Goal: Information Seeking & Learning: Learn about a topic

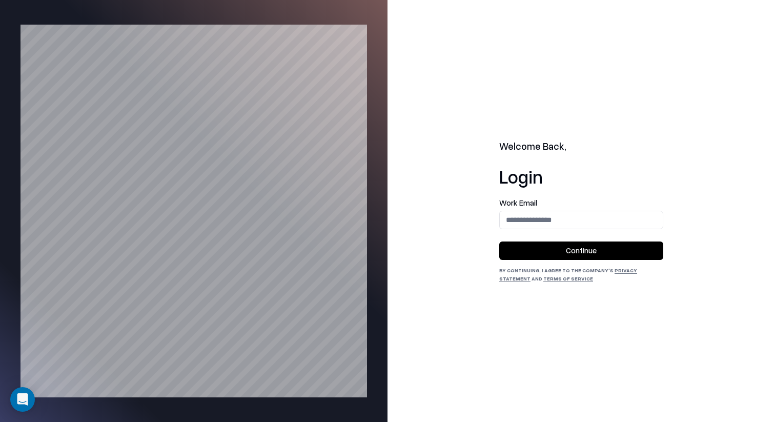
click at [582, 231] on form "Work Email Continue" at bounding box center [581, 229] width 164 height 61
click at [583, 221] on input "email" at bounding box center [581, 219] width 163 height 19
type input "**********"
click at [580, 248] on button "Continue" at bounding box center [581, 250] width 164 height 18
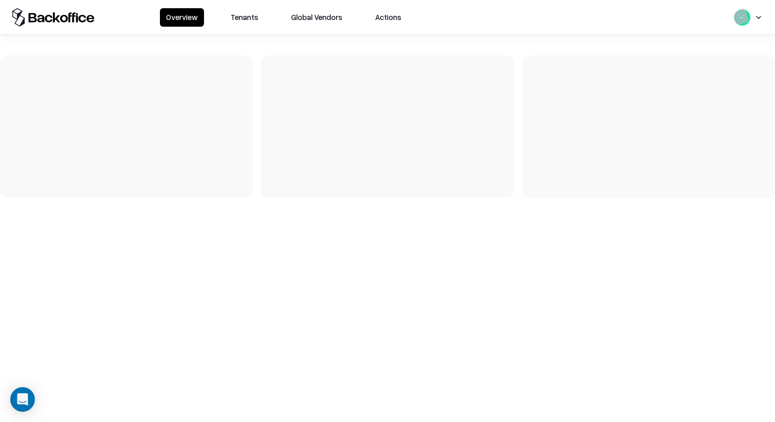
click at [242, 27] on div "Overview Tenants Global Vendors Actions" at bounding box center [387, 17] width 775 height 34
click at [246, 7] on div "Overview Tenants Global Vendors Actions" at bounding box center [387, 17] width 775 height 34
click at [251, 22] on button "Tenants" at bounding box center [244, 17] width 40 height 18
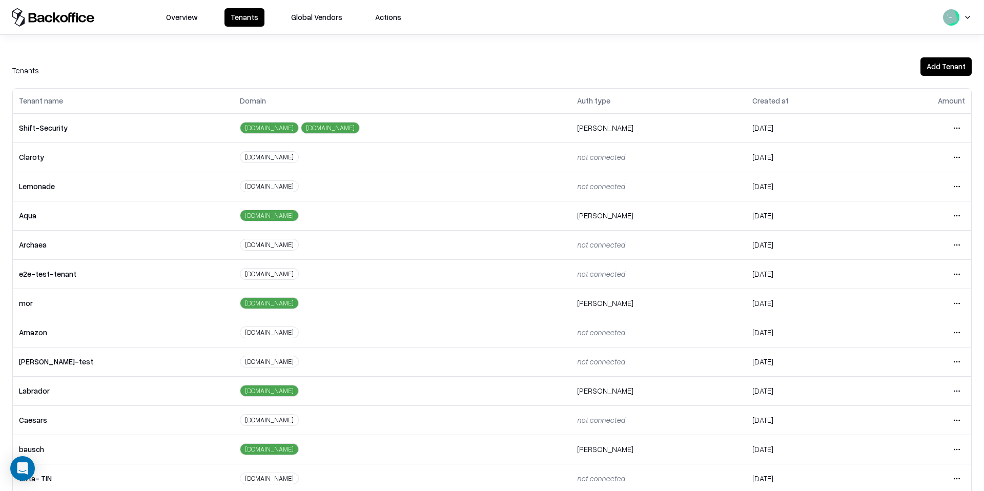
scroll to position [131, 0]
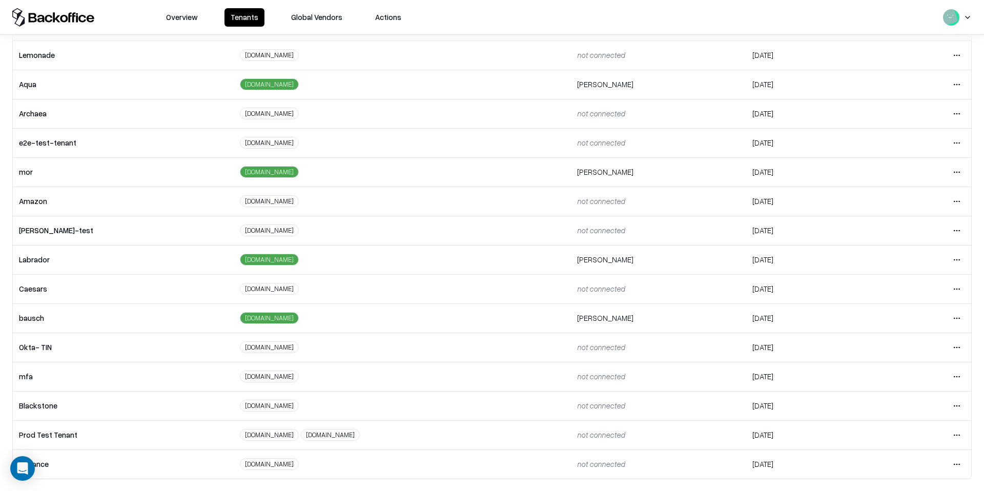
click at [774, 319] on html "Overview Tenants Global Vendors Actions Tenants Add Tenant Tenant name Domain A…" at bounding box center [492, 245] width 984 height 491
click at [774, 408] on div "Login to tenant" at bounding box center [913, 403] width 111 height 20
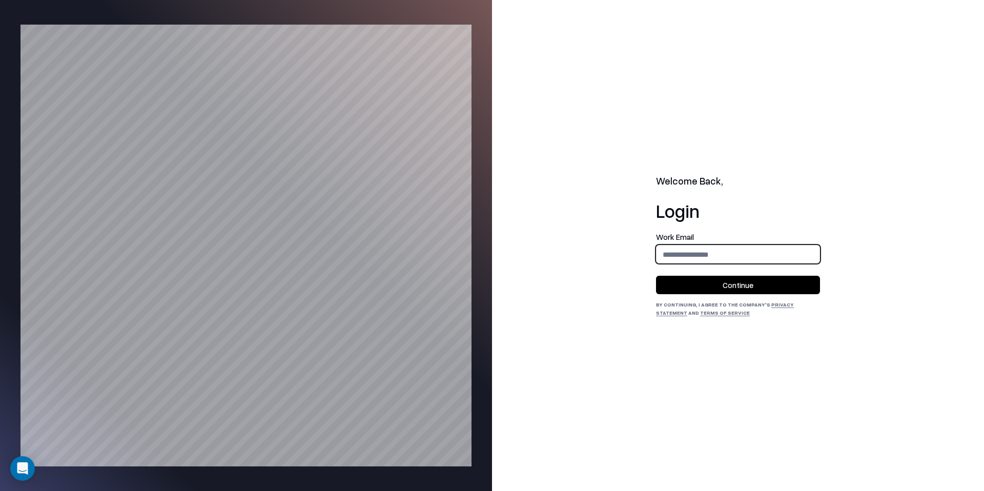
click at [695, 254] on input "email" at bounding box center [737, 254] width 163 height 19
type input "**********"
click at [726, 279] on button "Continue" at bounding box center [738, 285] width 164 height 18
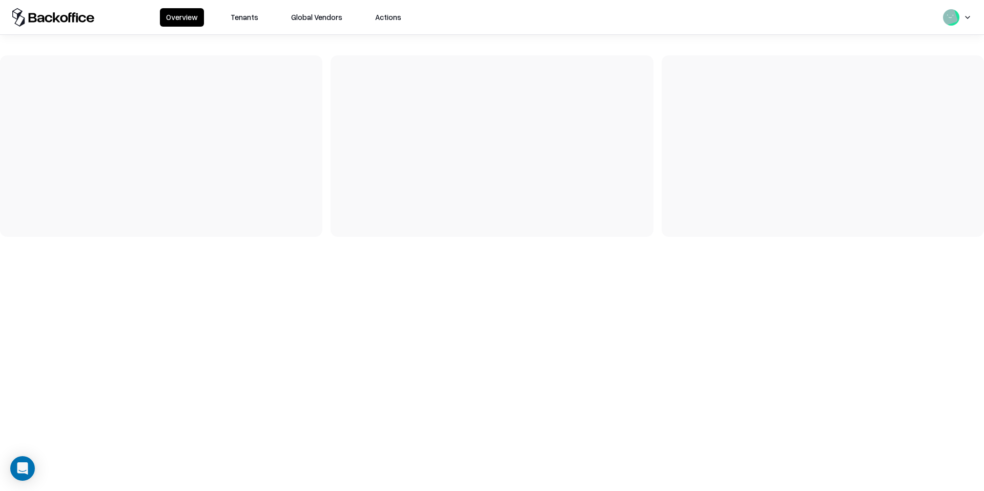
click at [256, 15] on button "Tenants" at bounding box center [244, 17] width 40 height 18
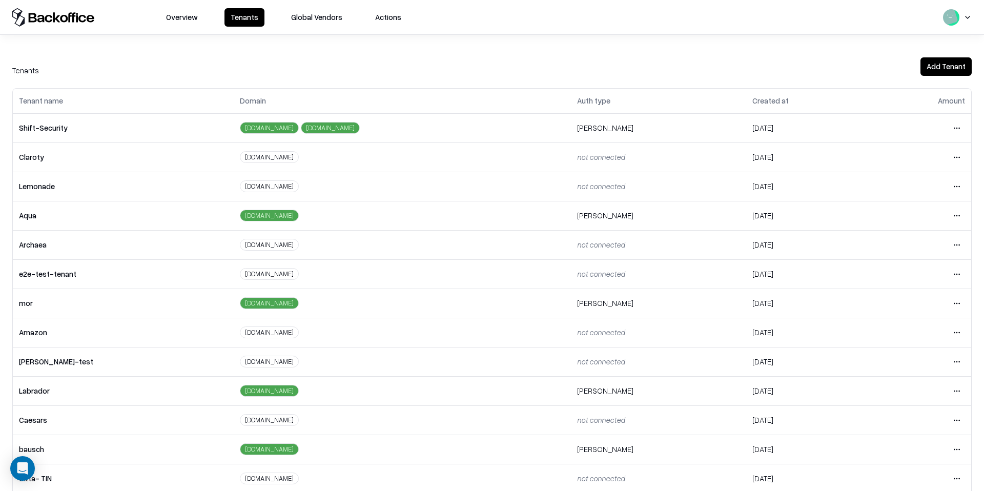
click at [954, 454] on html "Overview Tenants Global Vendors Actions Tenants Add Tenant Tenant name Domain A…" at bounding box center [492, 245] width 984 height 491
click at [912, 404] on div "Login to tenant" at bounding box center [913, 406] width 111 height 20
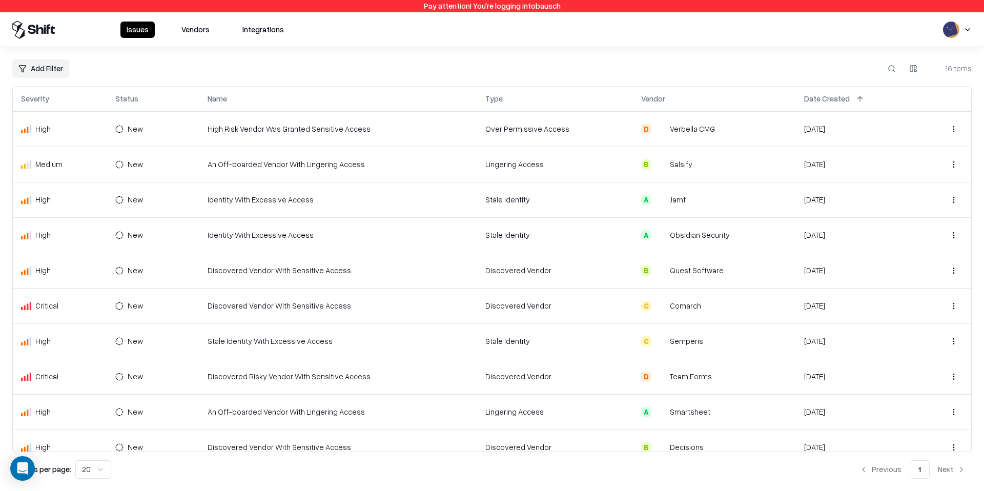
click at [197, 37] on button "Vendors" at bounding box center [195, 30] width 40 height 16
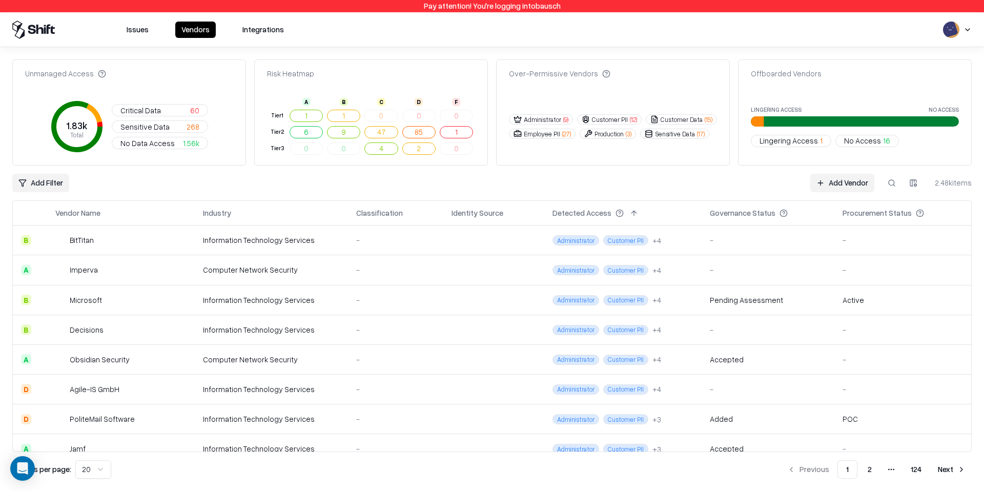
click at [324, 260] on td "Computer Network Security" at bounding box center [271, 270] width 153 height 30
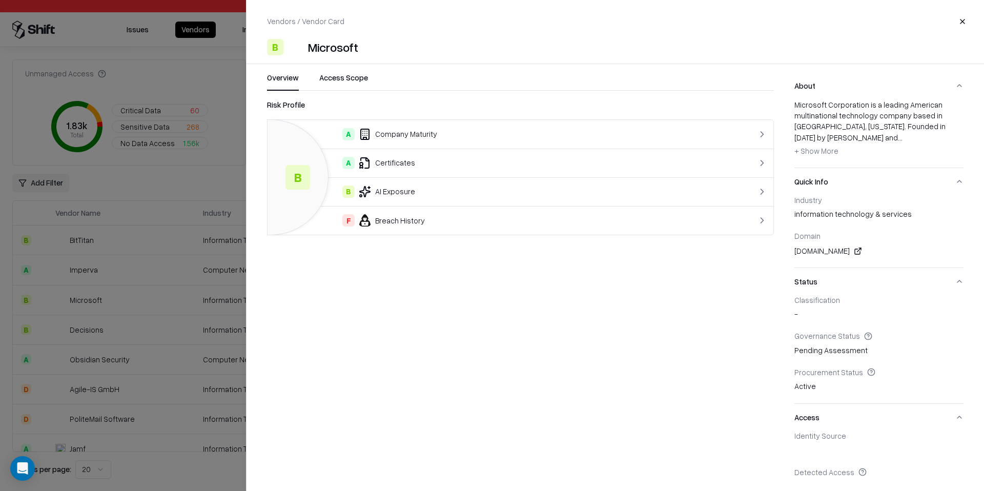
drag, startPoint x: 348, startPoint y: 76, endPoint x: 336, endPoint y: 60, distance: 19.4
click at [348, 76] on button "Access Scope" at bounding box center [343, 81] width 49 height 18
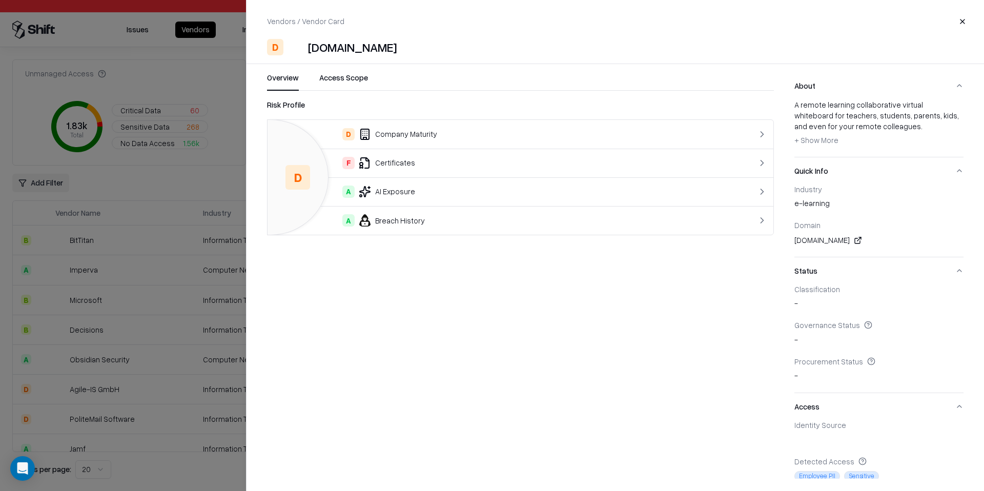
click at [345, 72] on div "Vendors / Vendor Card Close D Whiteboard.Chat Overview Access Scope Risk Profil…" at bounding box center [615, 245] width 738 height 491
click at [346, 77] on button "Access Scope" at bounding box center [343, 81] width 49 height 18
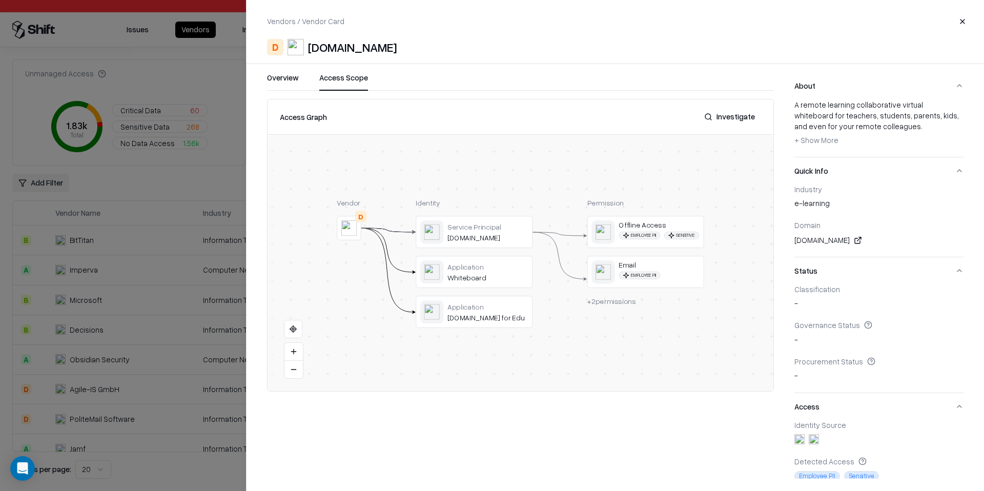
click at [0, 0] on div at bounding box center [0, 0] width 0 height 0
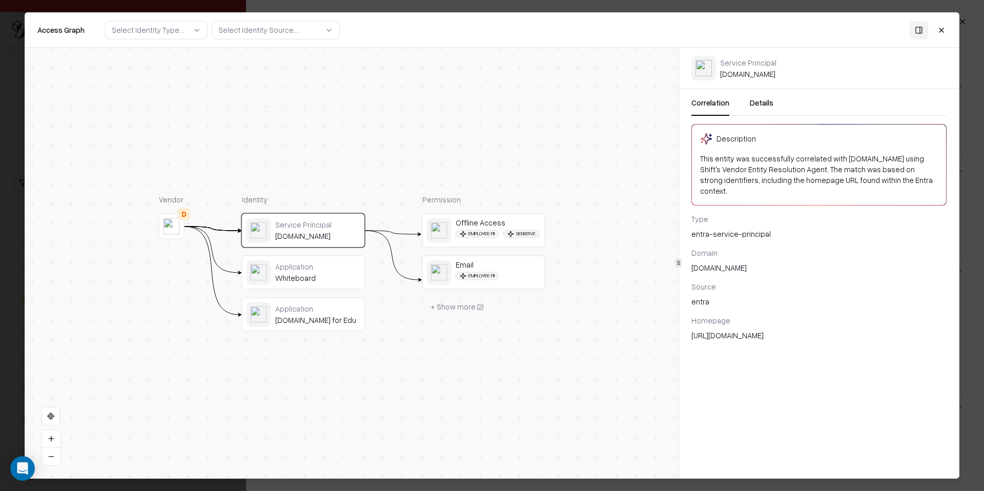
click at [320, 271] on div "Application" at bounding box center [317, 266] width 85 height 9
click at [318, 306] on div "Application" at bounding box center [317, 308] width 85 height 9
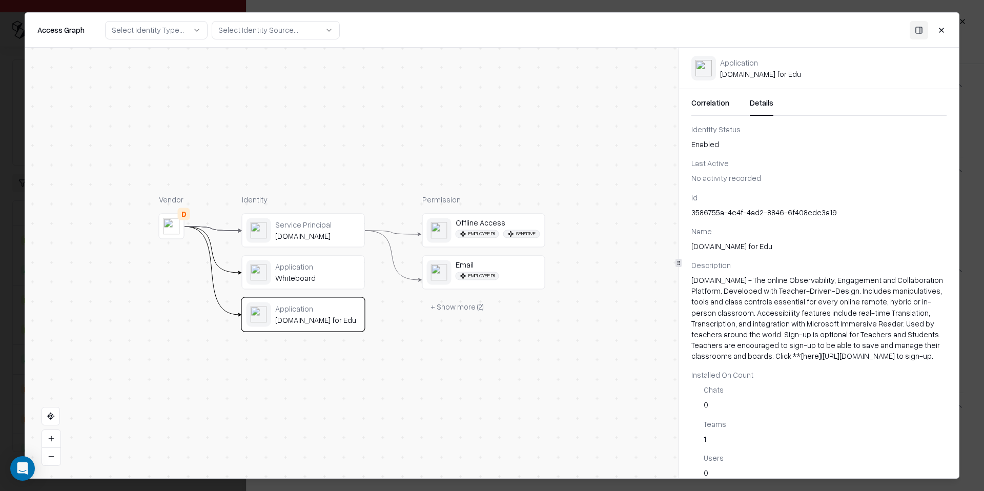
click at [757, 105] on button "Details" at bounding box center [762, 106] width 24 height 18
click at [289, 275] on div "Whiteboard" at bounding box center [317, 278] width 85 height 9
click at [339, 222] on div "Service Principal" at bounding box center [317, 224] width 85 height 9
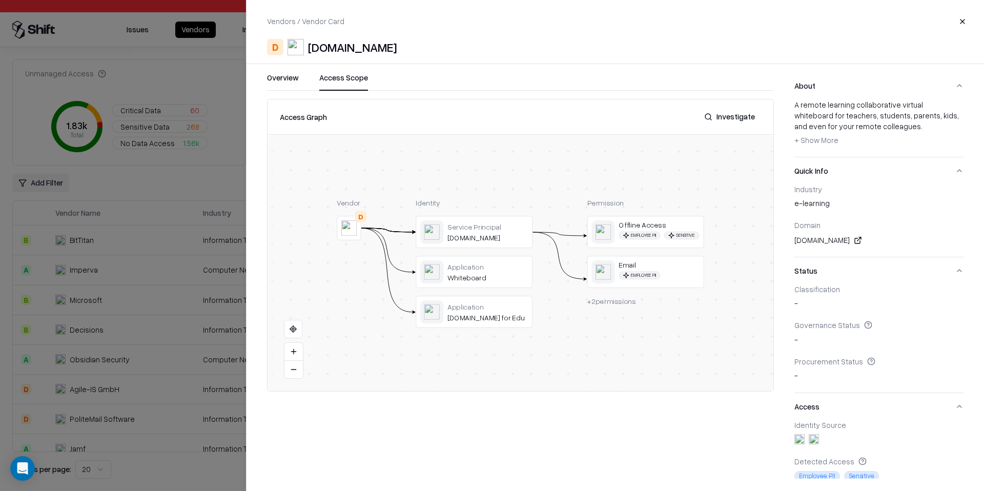
click at [614, 306] on div "+ 2 permissions" at bounding box center [645, 301] width 117 height 11
